Goal: Task Accomplishment & Management: Manage account settings

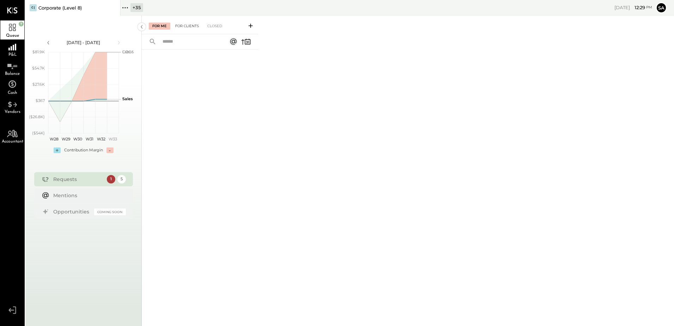
click at [186, 26] on div "For Clients" at bounding box center [187, 26] width 31 height 7
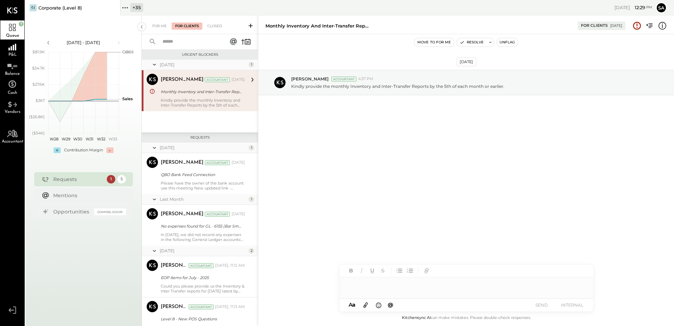
scroll to position [32, 0]
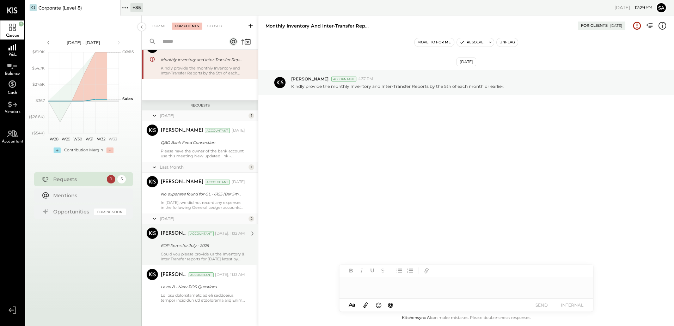
click at [208, 243] on div "EOP Items for July - 2025" at bounding box center [202, 245] width 82 height 7
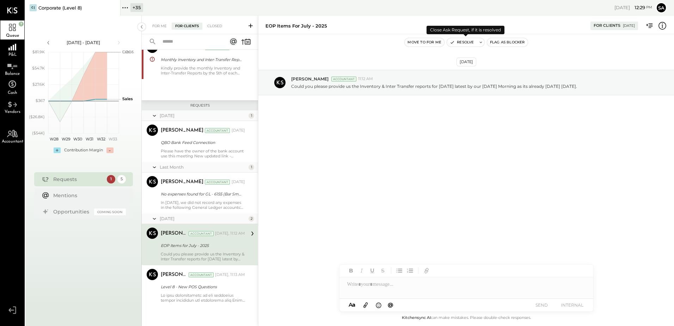
click at [464, 41] on button "Resolve" at bounding box center [462, 42] width 30 height 8
